Goal: Task Accomplishment & Management: Manage account settings

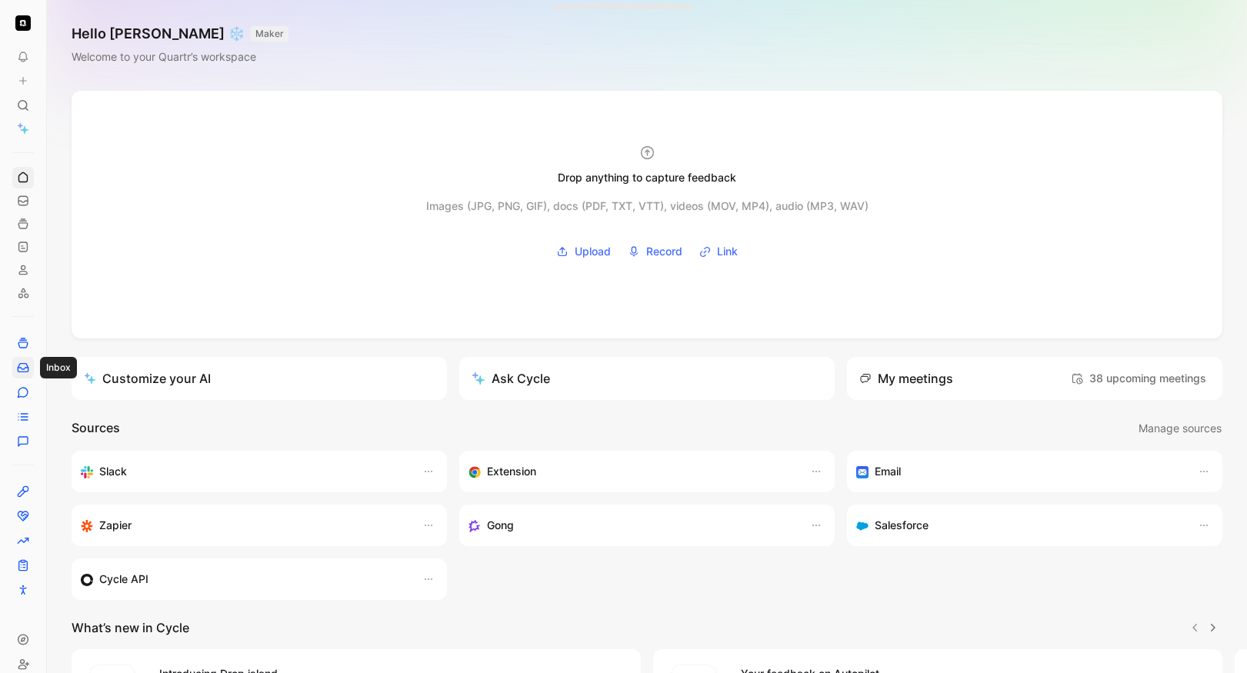
click at [23, 375] on link at bounding box center [23, 368] width 22 height 22
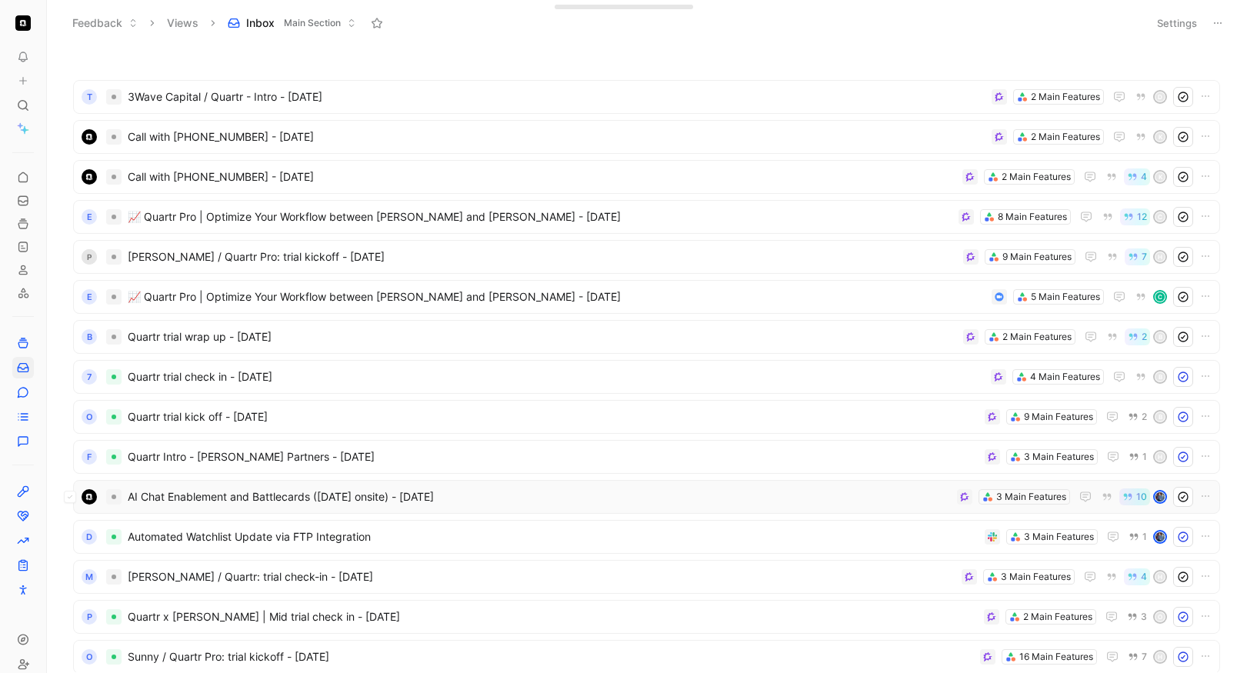
click at [516, 498] on span "AI Chat Enablement and Battlecards ([DATE] onsite) - [DATE]" at bounding box center [539, 497] width 823 height 18
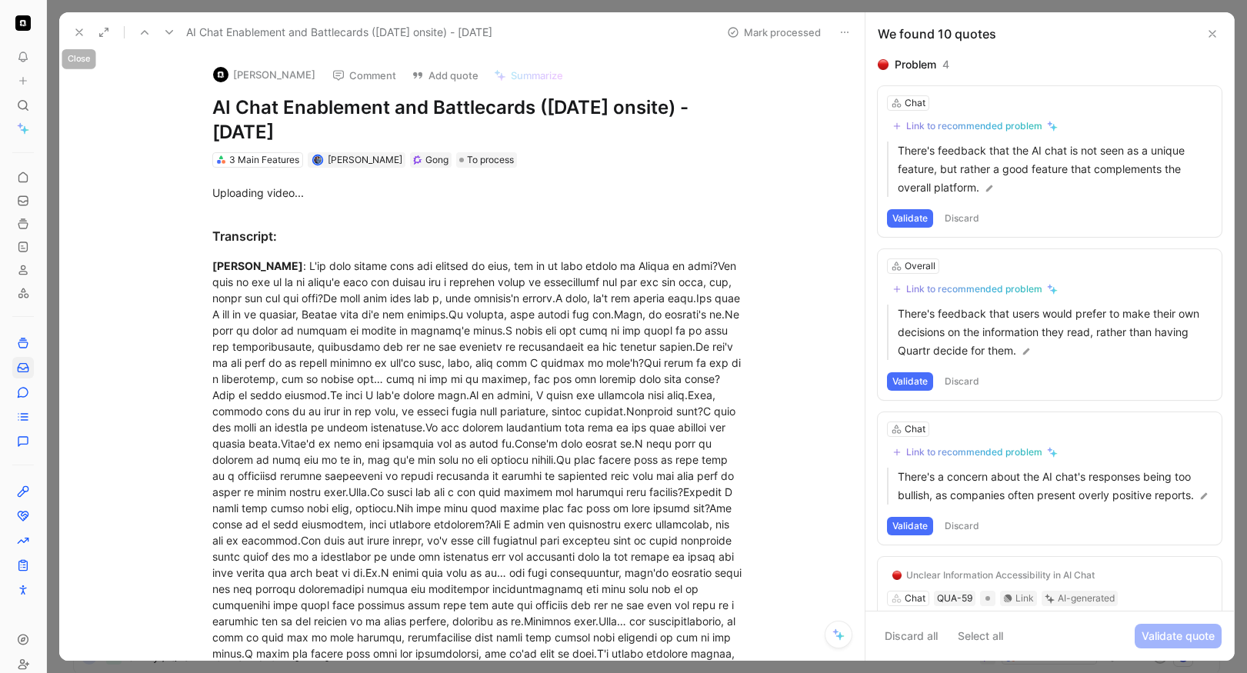
click at [79, 32] on use at bounding box center [79, 32] width 6 height 6
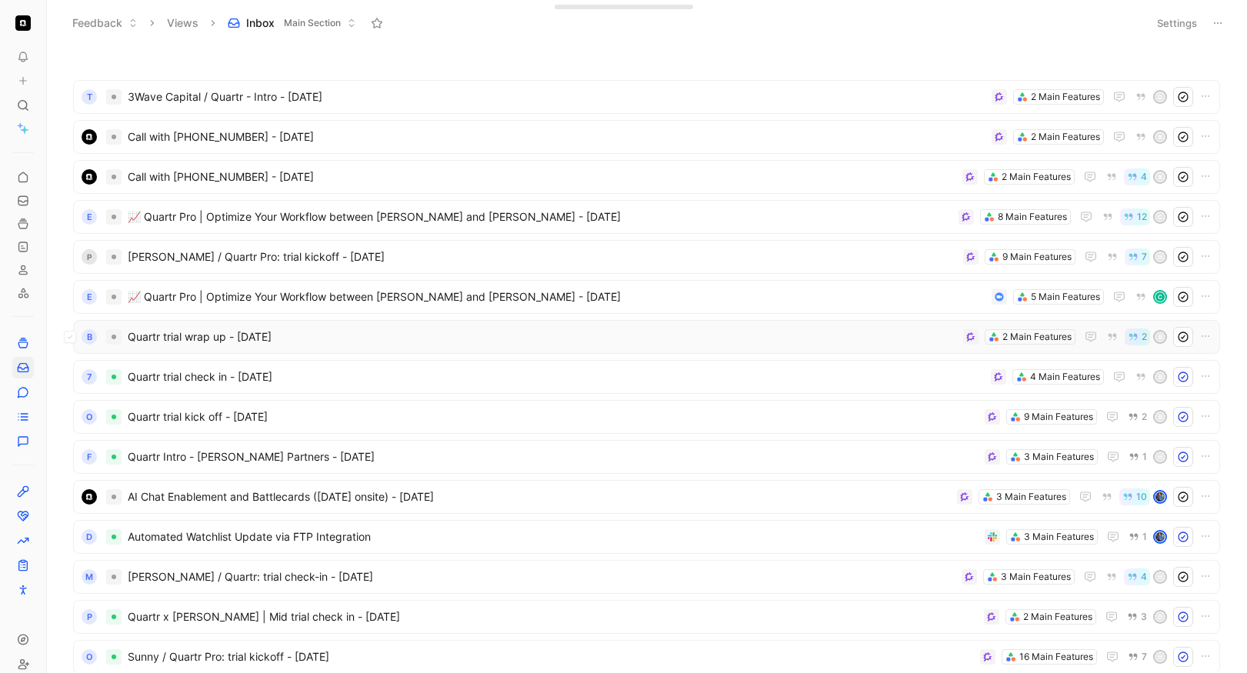
click at [362, 343] on span "Quartr trial wrap up - [DATE]" at bounding box center [542, 337] width 829 height 18
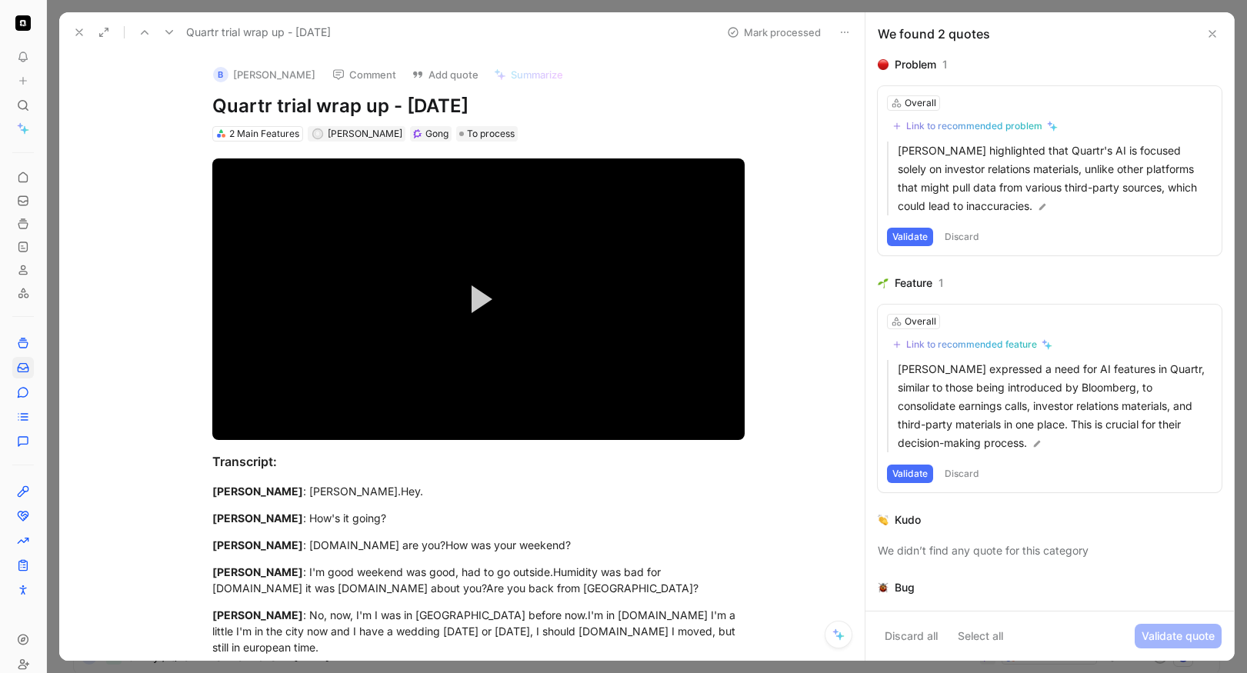
click at [72, 38] on button at bounding box center [79, 33] width 22 height 22
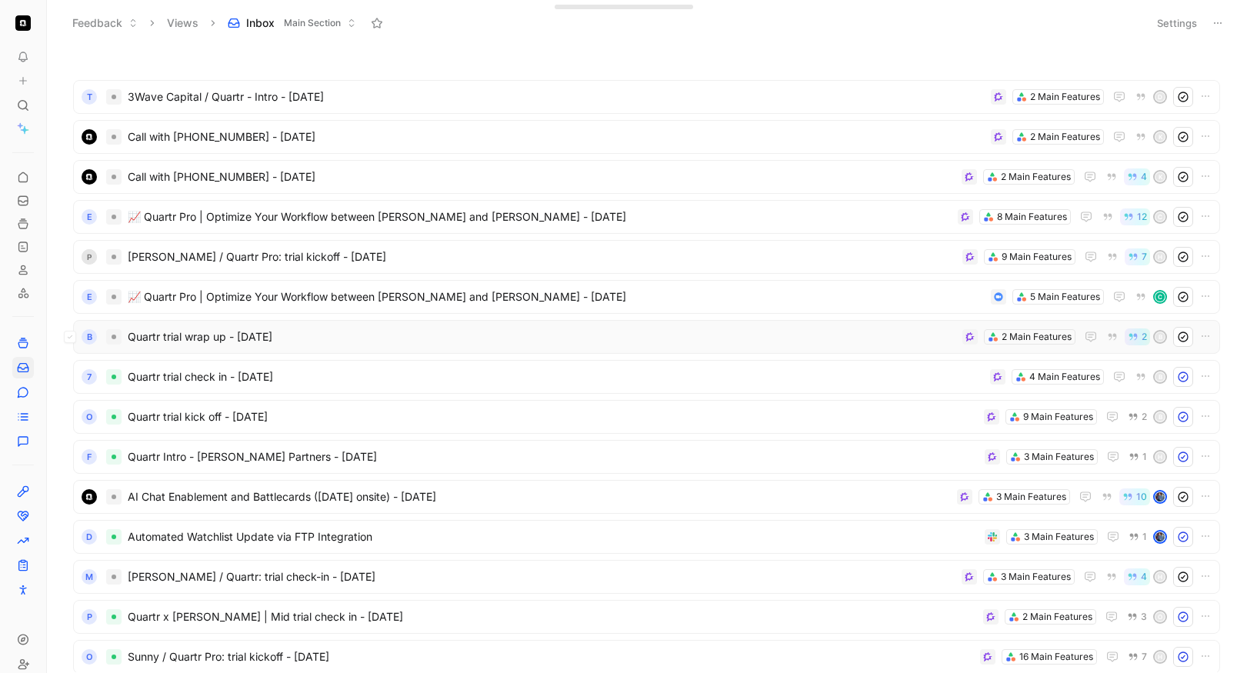
click at [503, 348] on div "B Quartr trial wrap up - [DATE] 2 Main Features 2 B" at bounding box center [646, 337] width 1147 height 34
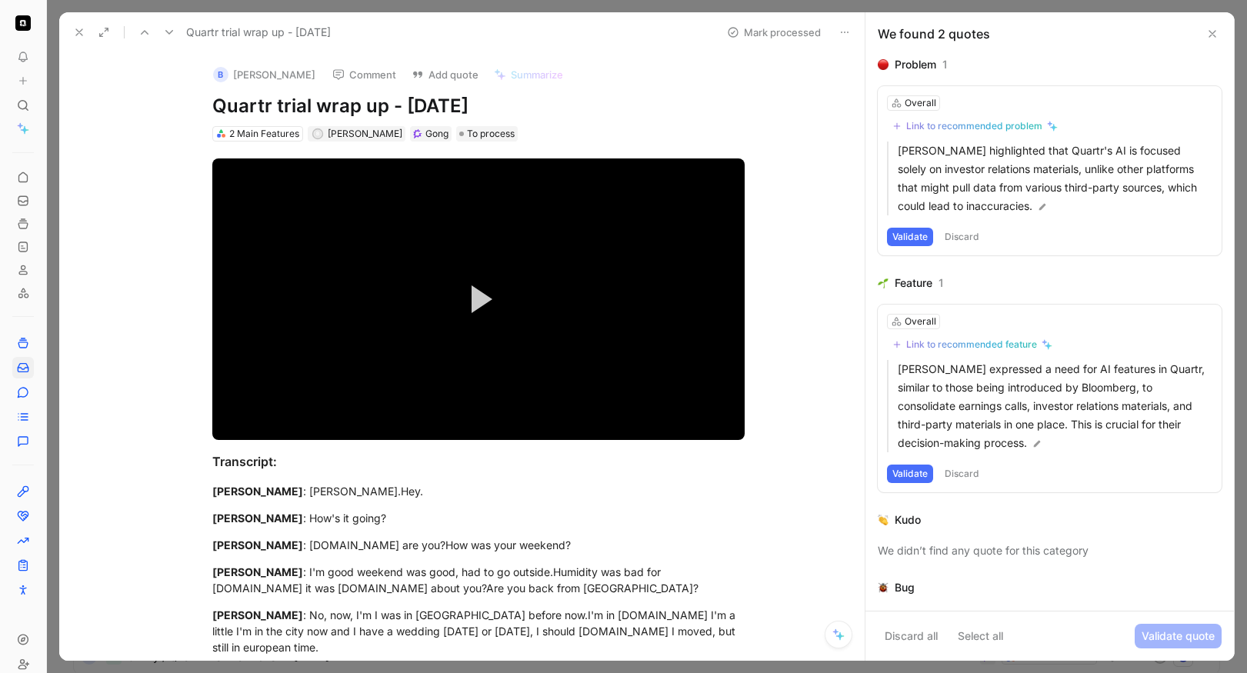
click at [961, 235] on button "Discard" at bounding box center [961, 237] width 45 height 18
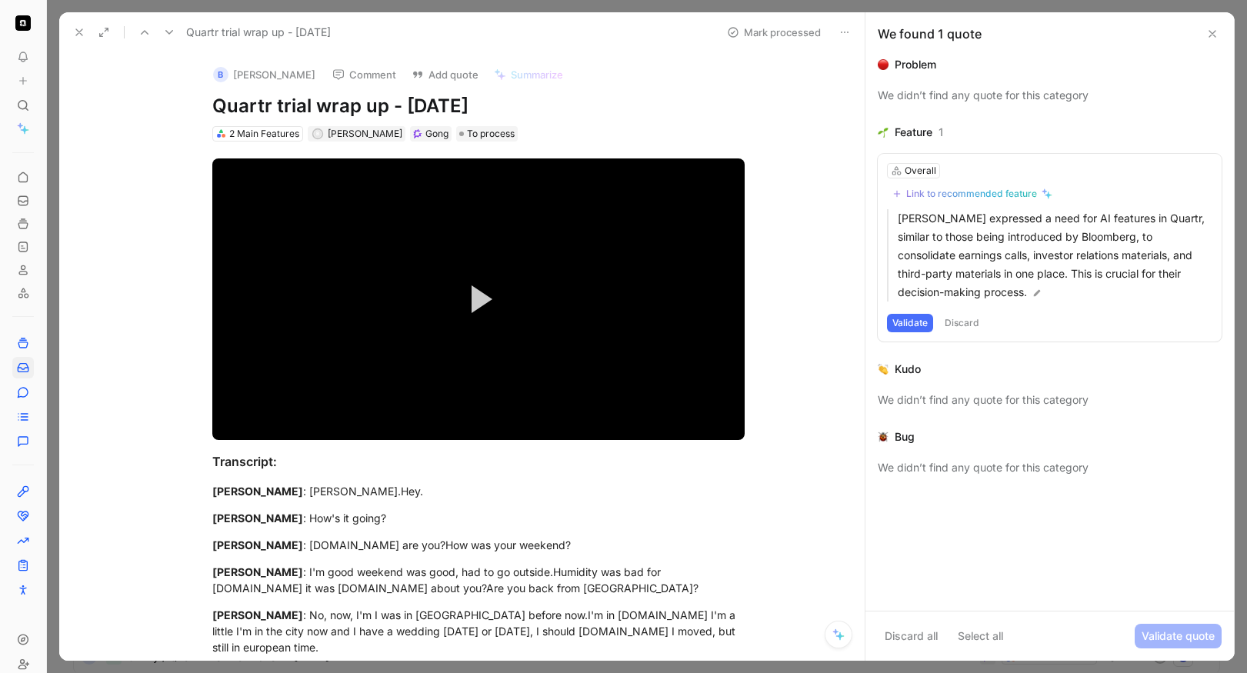
click at [960, 322] on button "Discard" at bounding box center [961, 323] width 45 height 18
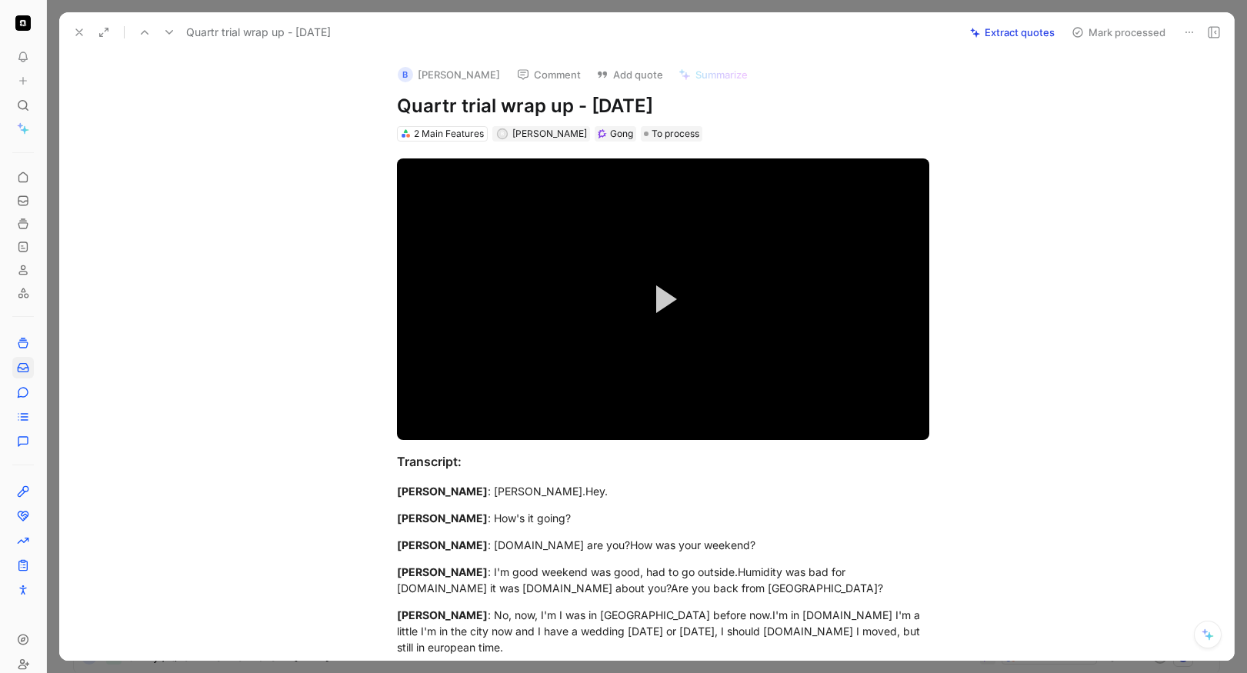
click at [1187, 35] on icon at bounding box center [1189, 32] width 12 height 12
click at [1127, 94] on div "Delete" at bounding box center [1148, 87] width 89 height 18
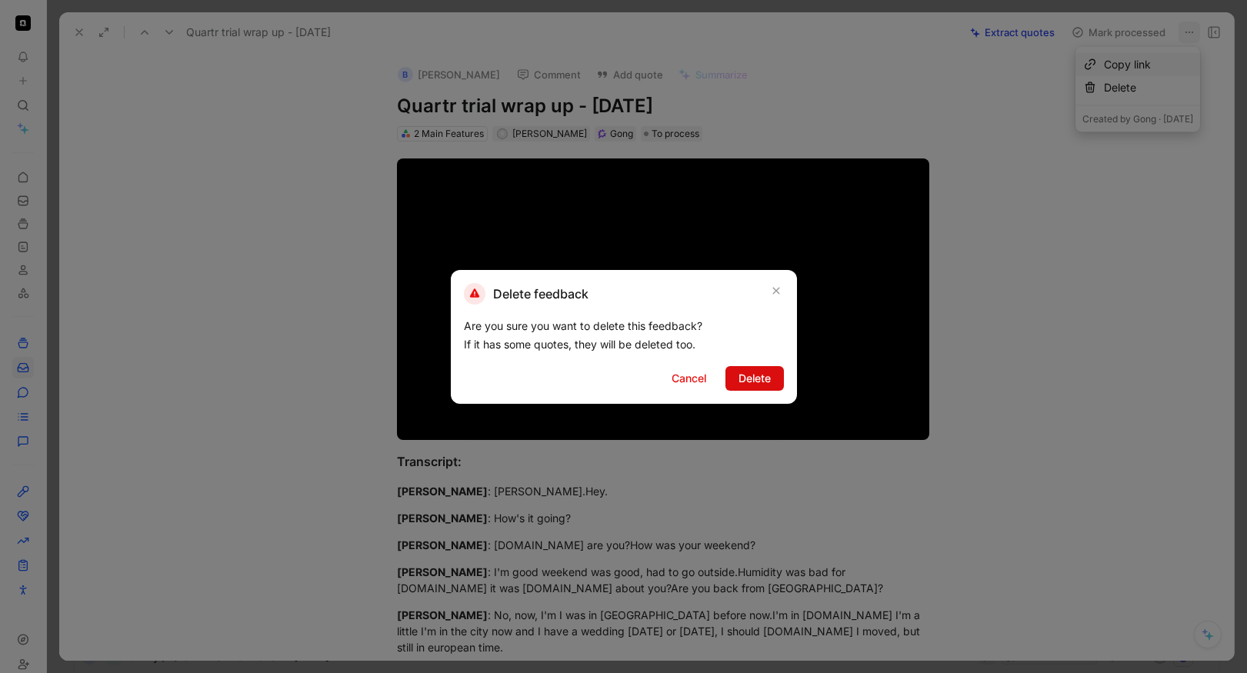
click at [761, 366] on button "Delete" at bounding box center [754, 378] width 58 height 25
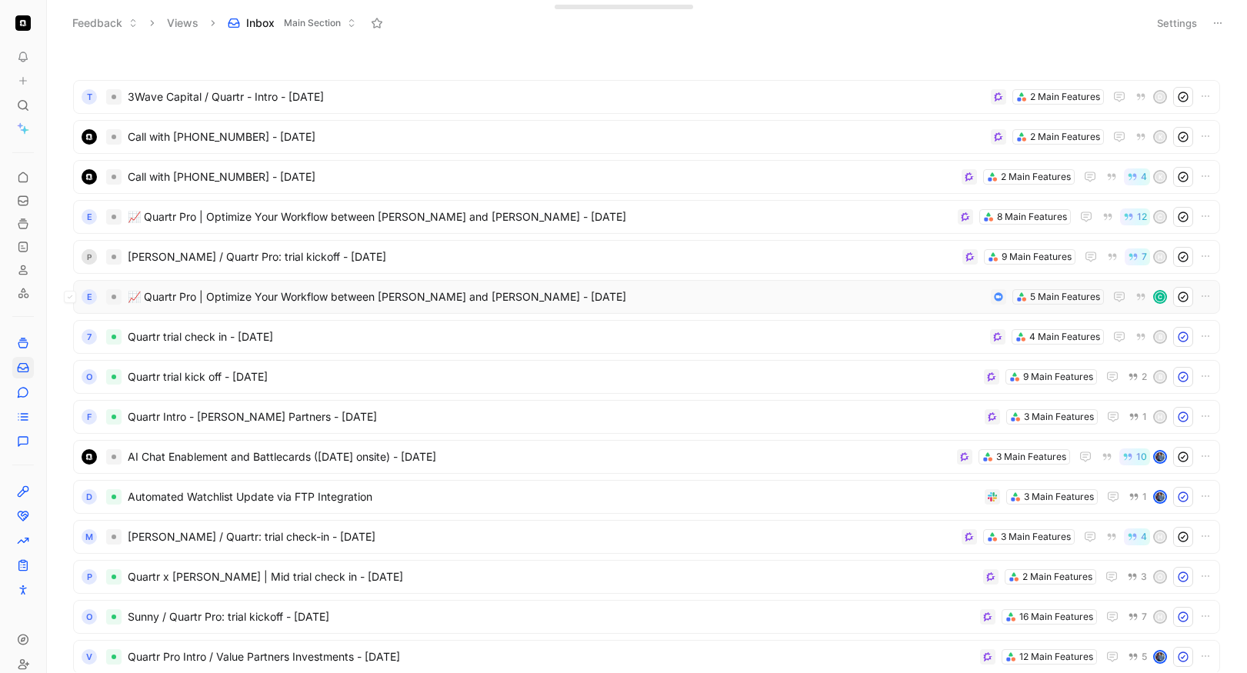
click at [685, 298] on span "📈 Quartr Pro | Optimize Your Workflow between [PERSON_NAME] and [PERSON_NAME] -…" at bounding box center [556, 297] width 857 height 18
